Goal: Task Accomplishment & Management: Use online tool/utility

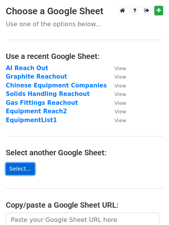
click at [19, 170] on link "Select..." at bounding box center [20, 169] width 29 height 12
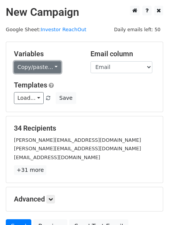
click at [52, 67] on link "Copy/paste..." at bounding box center [37, 67] width 47 height 12
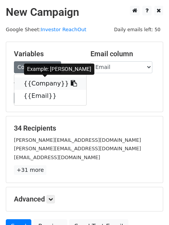
click at [47, 85] on link "{{Company}}" at bounding box center [50, 84] width 72 height 12
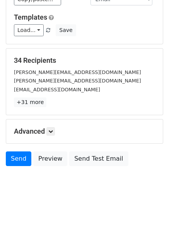
scroll to position [75, 0]
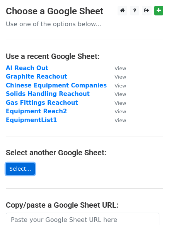
click at [23, 169] on link "Select..." at bounding box center [20, 169] width 29 height 12
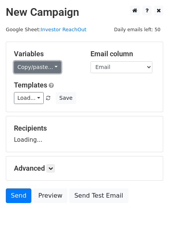
click at [48, 69] on link "Copy/paste..." at bounding box center [37, 67] width 47 height 12
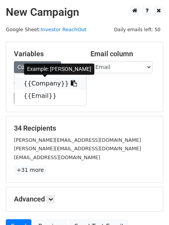
click at [51, 82] on link "{{Company}}" at bounding box center [50, 84] width 72 height 12
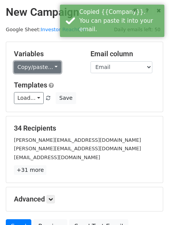
click at [47, 67] on link "Copy/paste..." at bounding box center [37, 67] width 47 height 12
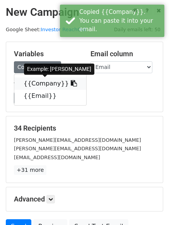
click at [48, 87] on link "{{Company}}" at bounding box center [50, 84] width 72 height 12
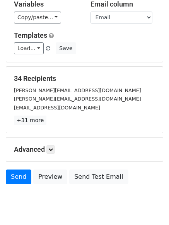
scroll to position [36, 0]
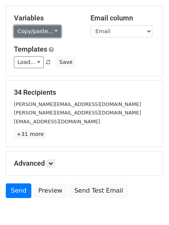
click at [55, 30] on link "Copy/paste..." at bounding box center [37, 31] width 47 height 12
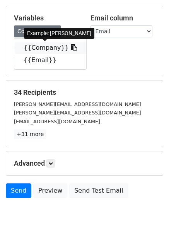
click at [51, 49] on link "{{Company}}" at bounding box center [50, 48] width 72 height 12
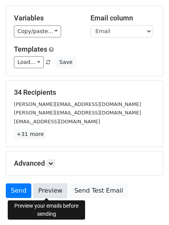
click at [56, 188] on link "Preview" at bounding box center [50, 191] width 34 height 15
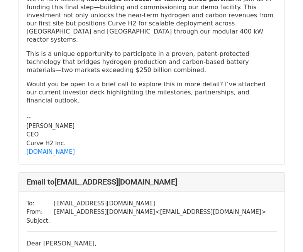
scroll to position [772, 0]
